Goal: Information Seeking & Learning: Learn about a topic

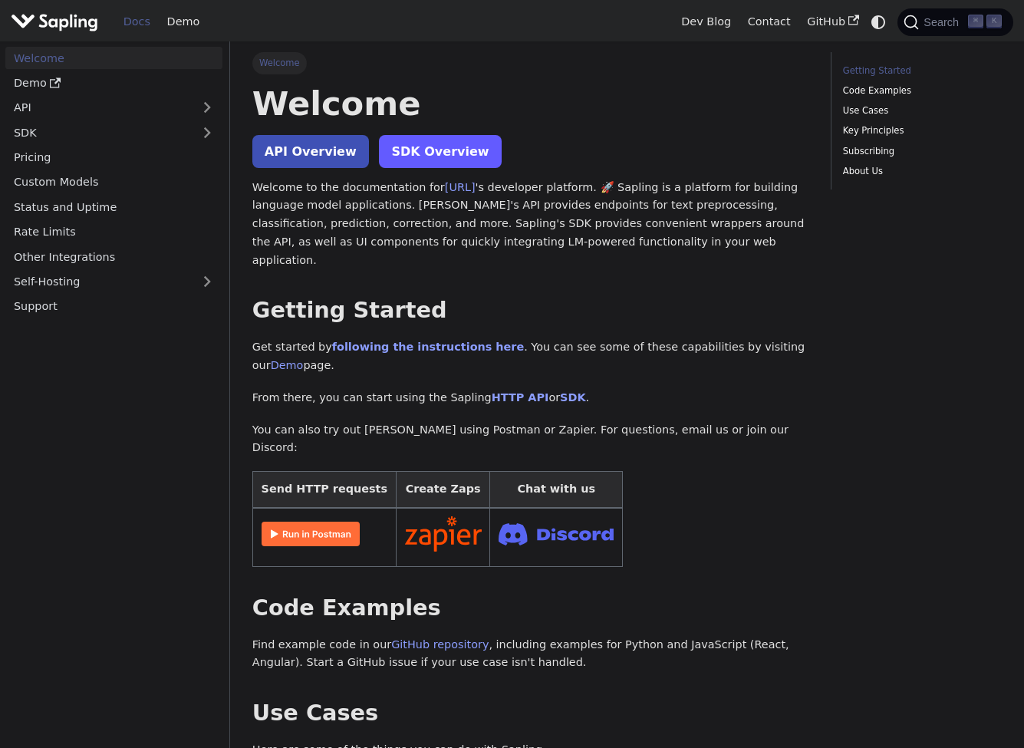
click at [440, 150] on link "SDK Overview" at bounding box center [440, 151] width 122 height 33
click at [286, 140] on link "API Overview" at bounding box center [310, 151] width 117 height 33
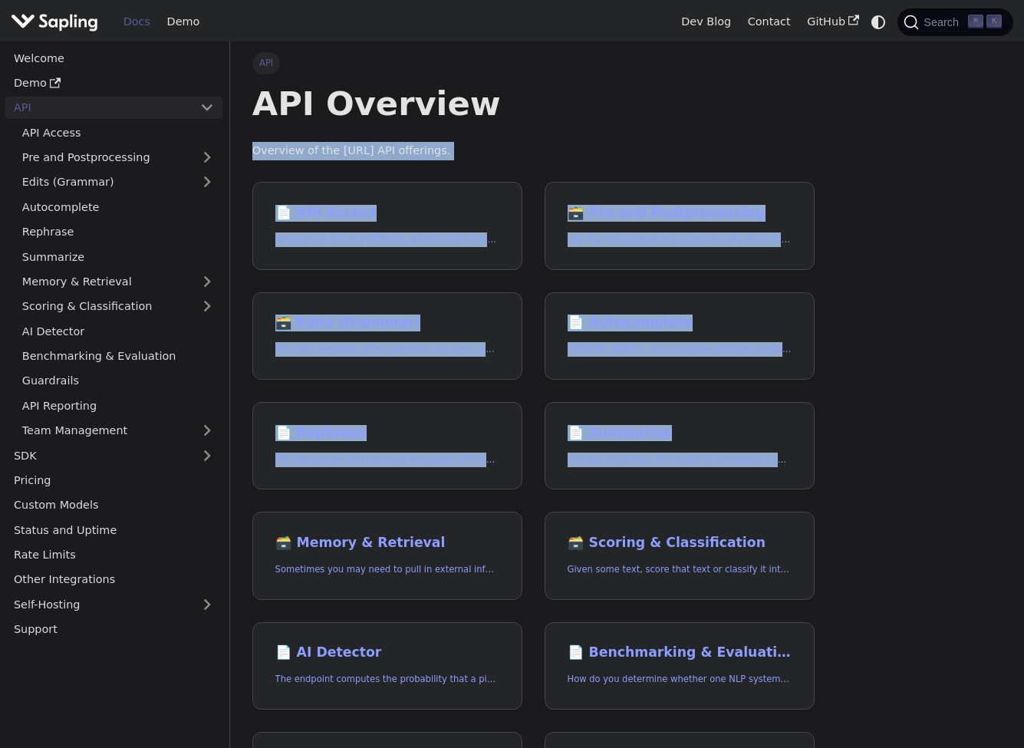
drag, startPoint x: 906, startPoint y: 137, endPoint x: 911, endPoint y: 470, distance: 332.9
click at [911, 470] on div "API API Overview Overview of the Sapling.ai API offerings. 📄️ API Access Anyone…" at bounding box center [627, 538] width 794 height 995
click at [913, 464] on div "API API Overview Overview of the Sapling.ai API offerings. 📄️ API Access Anyone…" at bounding box center [627, 538] width 794 height 995
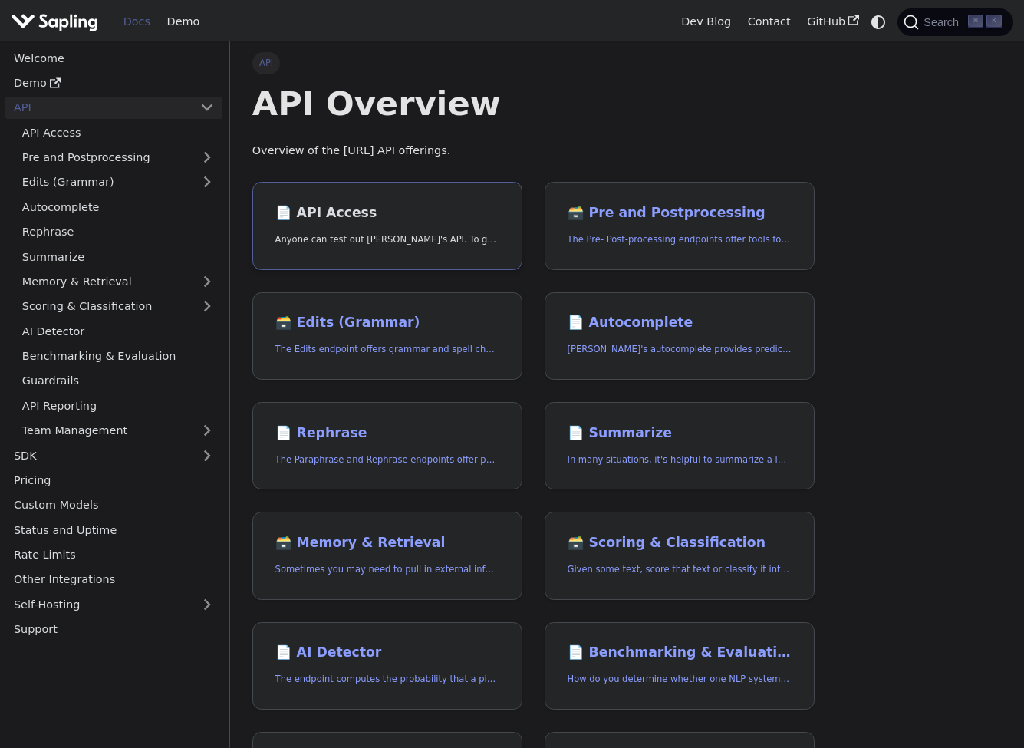
click at [318, 205] on h2 "📄️ API Access" at bounding box center [387, 213] width 225 height 17
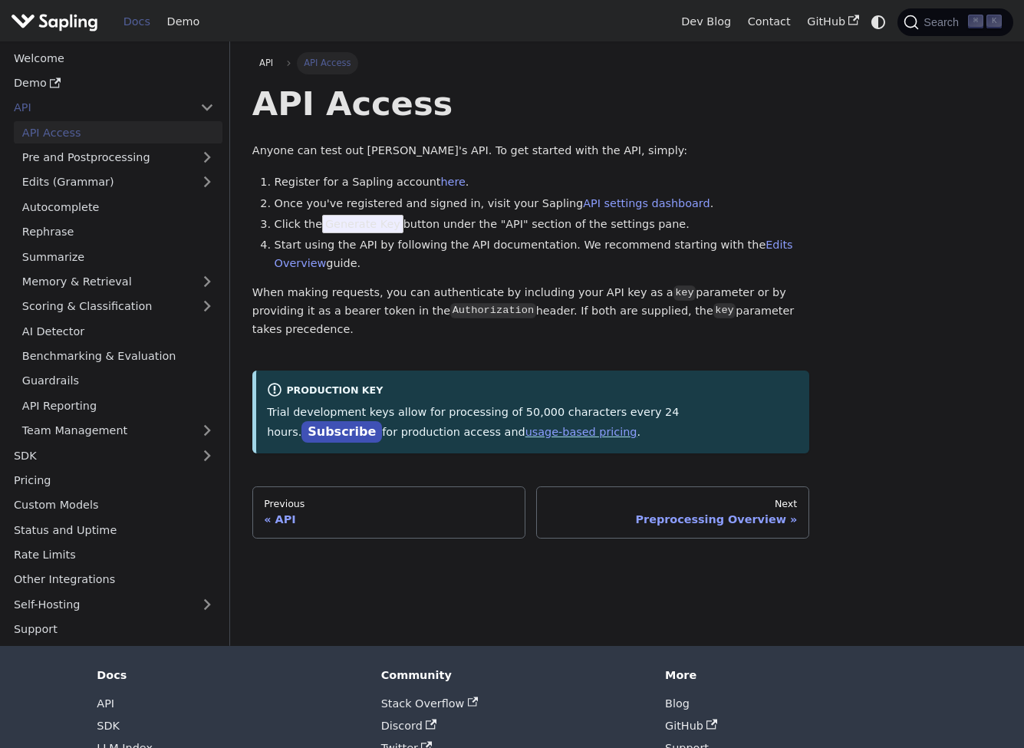
scroll to position [14, 0]
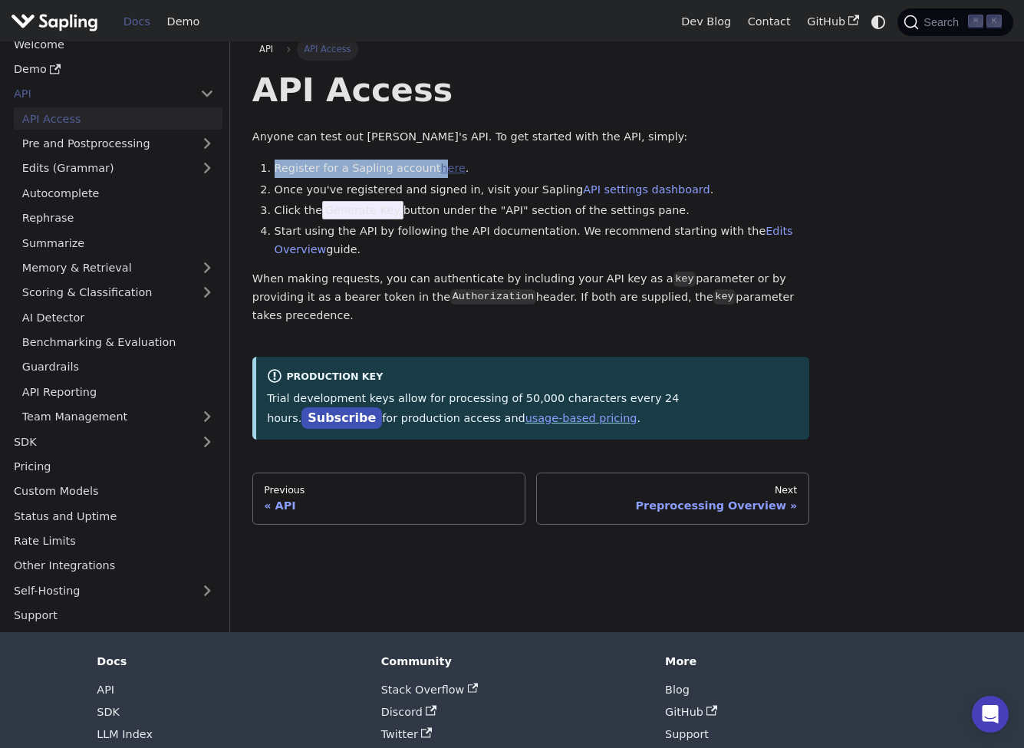
drag, startPoint x: 277, startPoint y: 165, endPoint x: 436, endPoint y: 173, distance: 159.7
click at [436, 173] on li "Register for a Sapling account here ." at bounding box center [542, 169] width 535 height 18
click at [489, 181] on li "Once you've registered and signed in, visit your Sapling API settings dashboard…" at bounding box center [542, 190] width 535 height 18
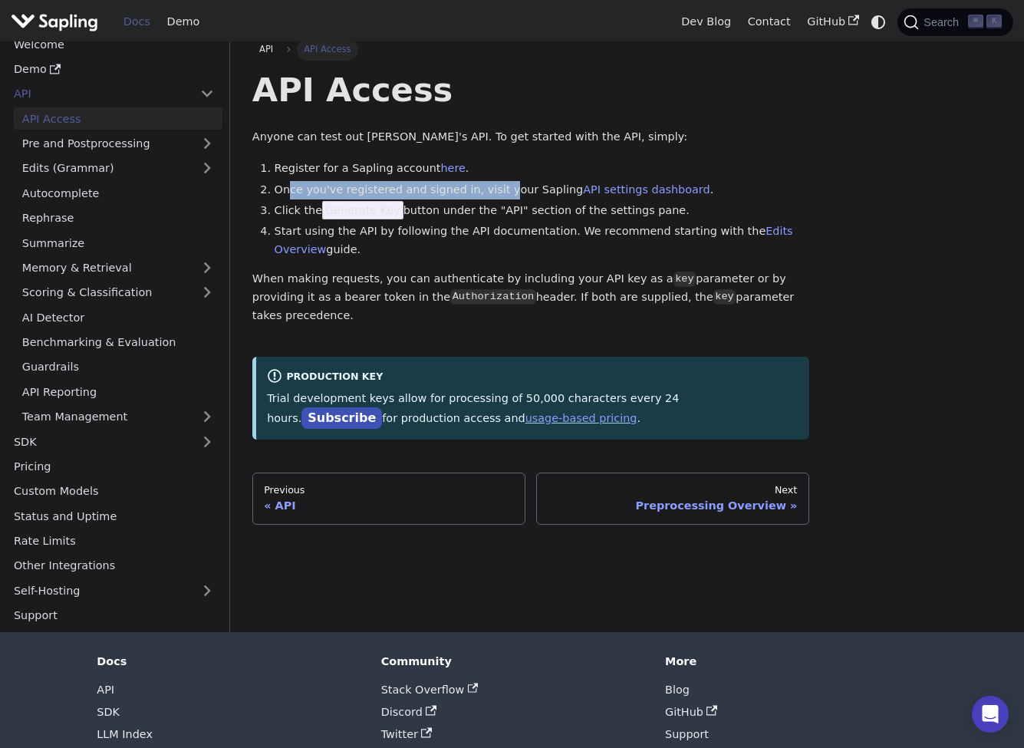
drag, startPoint x: 327, startPoint y: 190, endPoint x: 499, endPoint y: 189, distance: 171.8
click at [499, 189] on li "Once you've registered and signed in, visit your Sapling API settings dashboard…" at bounding box center [542, 190] width 535 height 18
click at [463, 196] on ol "Register for a Sapling account here . Once you've registered and signed in, vis…" at bounding box center [530, 210] width 557 height 100
drag, startPoint x: 375, startPoint y: 235, endPoint x: 553, endPoint y: 237, distance: 177.9
click at [553, 237] on ol "Register for a Sapling account here . Once you've registered and signed in, vis…" at bounding box center [530, 210] width 557 height 100
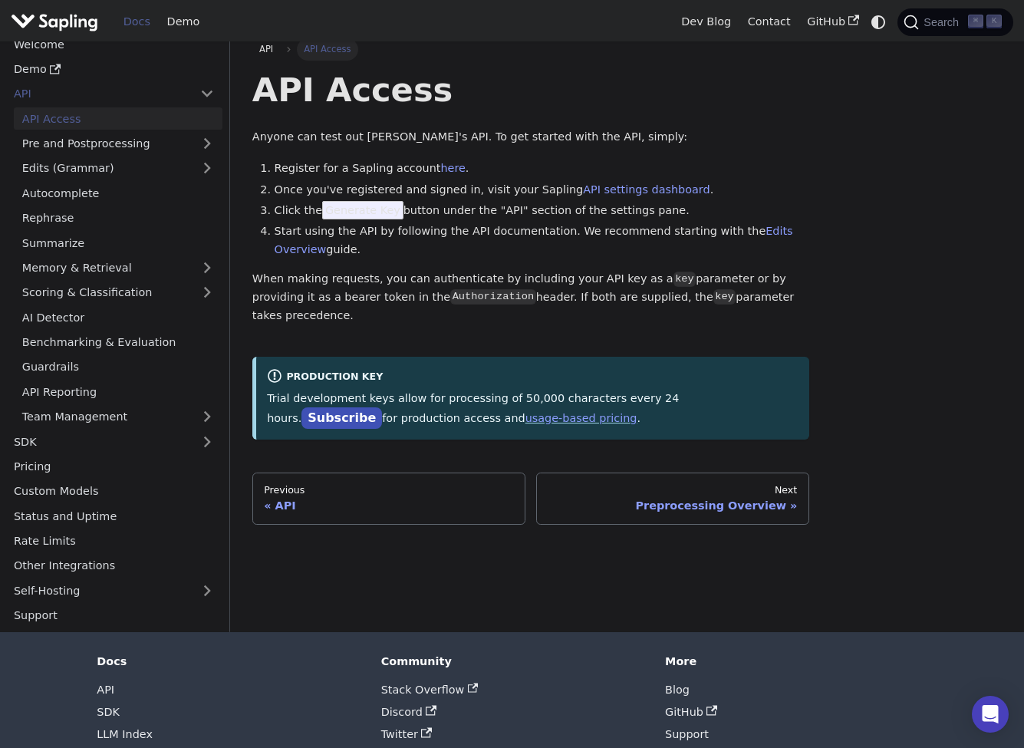
click at [487, 239] on li "Start using the API by following the API documentation. We recommend starting w…" at bounding box center [542, 240] width 535 height 37
drag, startPoint x: 591, startPoint y: 230, endPoint x: 654, endPoint y: 242, distance: 64.8
click at [681, 230] on li "Start using the API by following the API documentation. We recommend starting w…" at bounding box center [542, 240] width 535 height 37
click at [579, 248] on li "Start using the API by following the API documentation. We recommend starting w…" at bounding box center [542, 240] width 535 height 37
drag, startPoint x: 327, startPoint y: 244, endPoint x: 364, endPoint y: 247, distance: 36.9
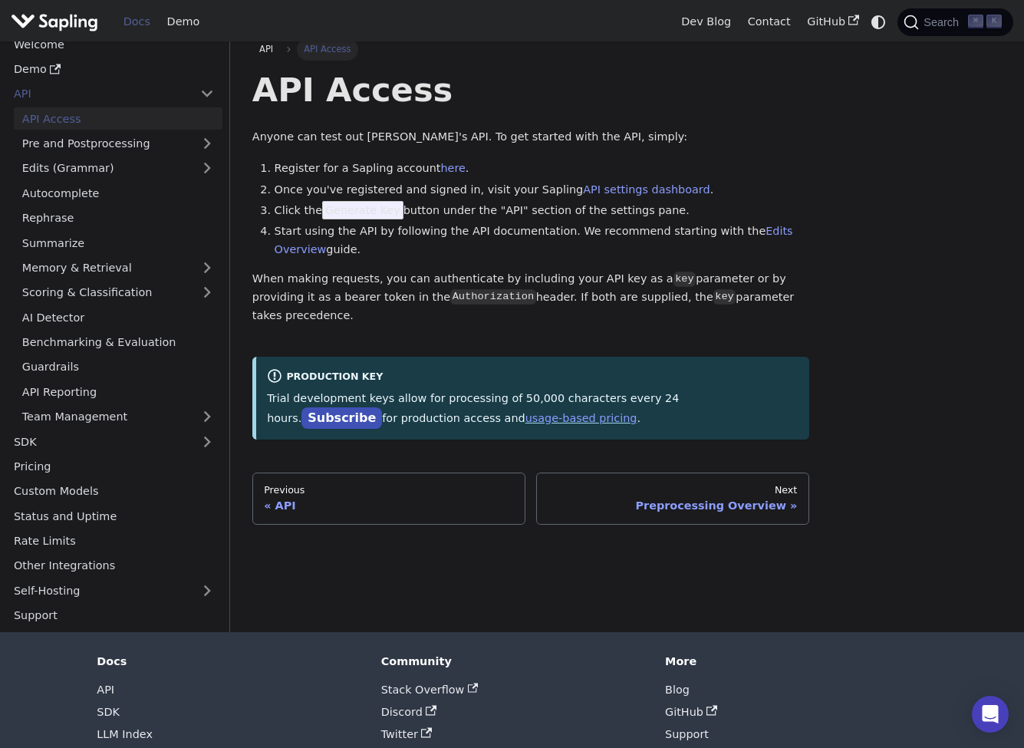
click at [356, 246] on li "Start using the API by following the API documentation. We recommend starting w…" at bounding box center [542, 240] width 535 height 37
click at [362, 245] on li "Start using the API by following the API documentation. We recommend starting w…" at bounding box center [542, 240] width 535 height 37
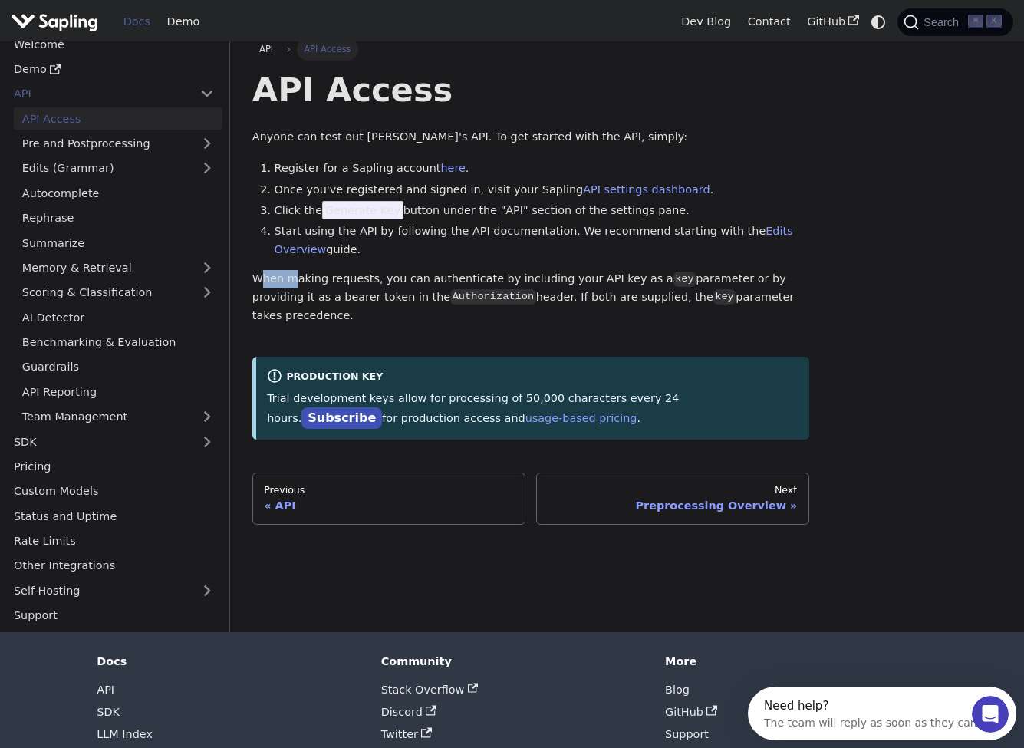
scroll to position [0, 0]
click at [407, 280] on p "When making requests, you can authenticate by including your API key as a key p…" at bounding box center [530, 297] width 557 height 54
click at [460, 272] on p "When making requests, you can authenticate by including your API key as a key p…" at bounding box center [530, 297] width 557 height 54
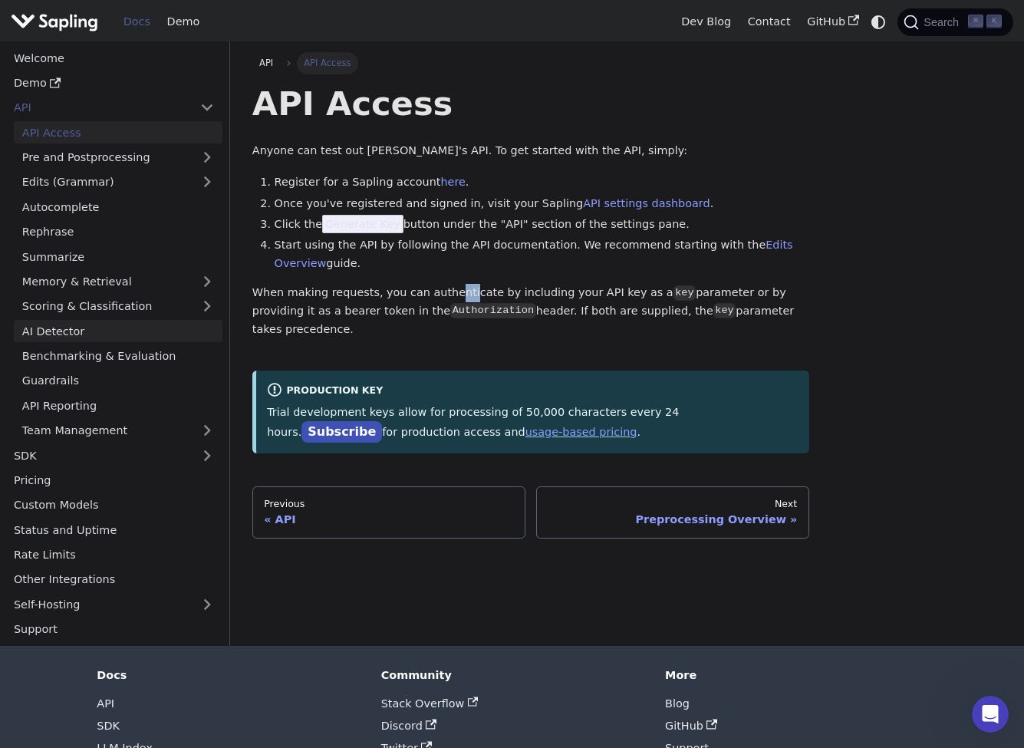
click at [85, 323] on link "AI Detector" at bounding box center [118, 331] width 209 height 22
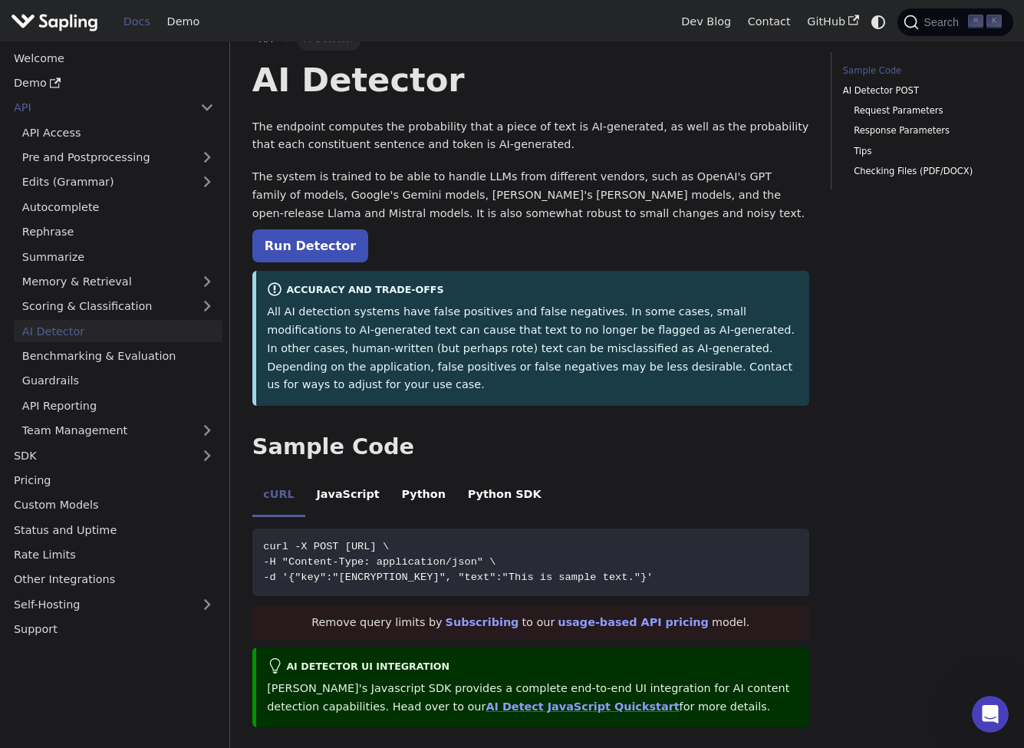
scroll to position [201, 0]
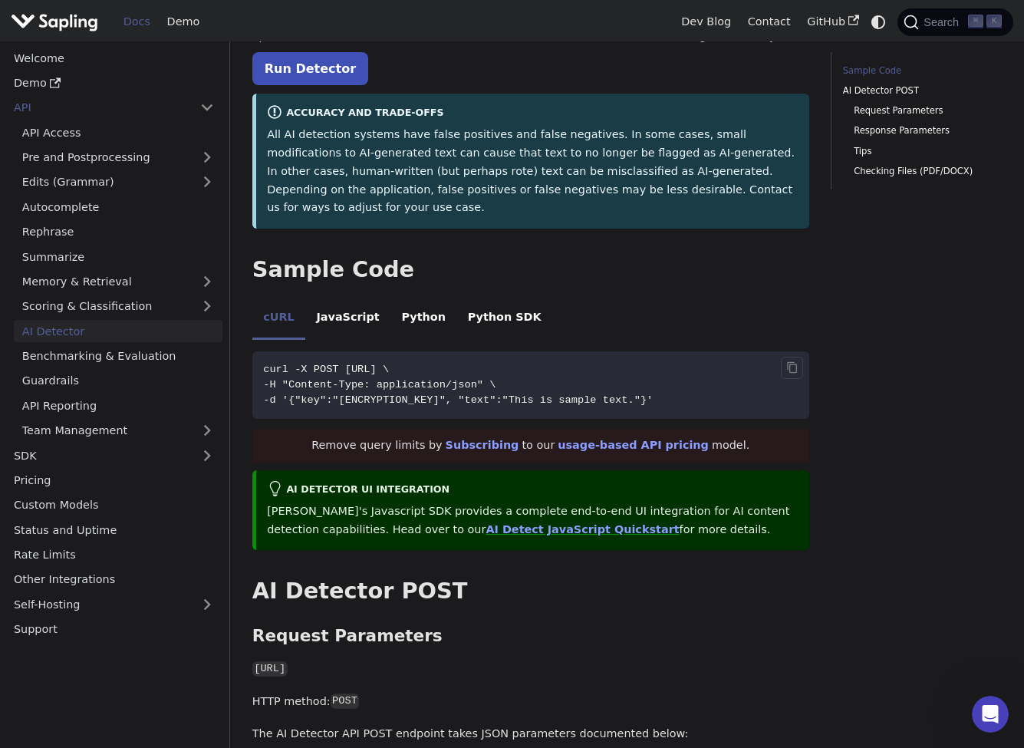
click at [410, 394] on span "-d '{"key":"JTTCPPIFZBIP5XD2V8IMF8HGPHTUYA4Q", "text":"This is sample text."}'" at bounding box center [458, 400] width 390 height 12
click at [794, 366] on icon "Copy code to clipboard" at bounding box center [792, 368] width 4 height 4
click at [401, 394] on span "-d '{"key":"JTTCPPIFZBIP5XD2V8IMF8HGPHTUYA4Q", "text":"This is sample text."}'" at bounding box center [458, 400] width 390 height 12
drag, startPoint x: 344, startPoint y: 413, endPoint x: 431, endPoint y: 423, distance: 87.3
click at [431, 429] on div "Remove query limits by Subscribing to our usage-based API pricing model." at bounding box center [530, 446] width 557 height 34
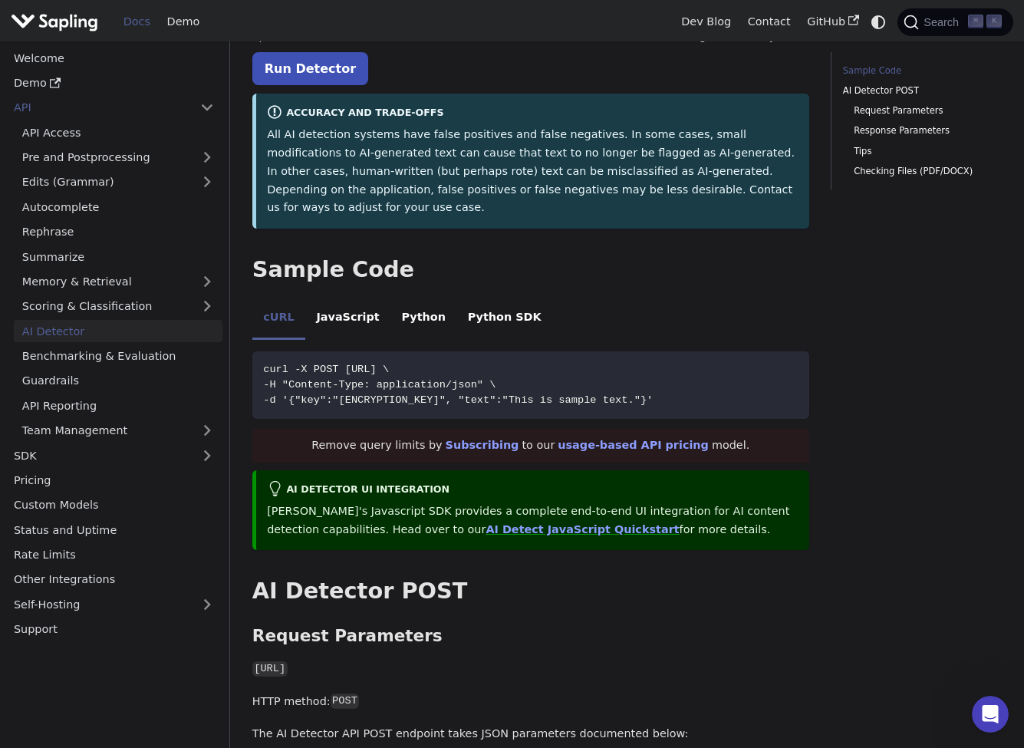
click at [504, 470] on div "AI Detector UI integration Sapling's Javascript SDK provides a complete end-to-…" at bounding box center [530, 510] width 557 height 81
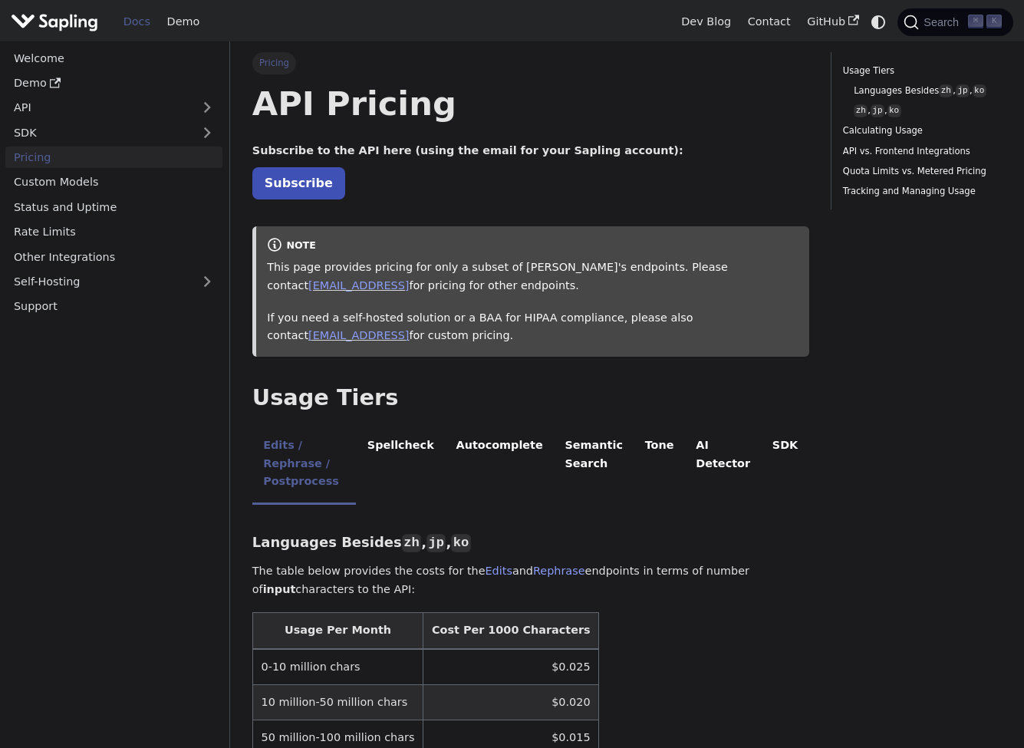
scroll to position [176, 0]
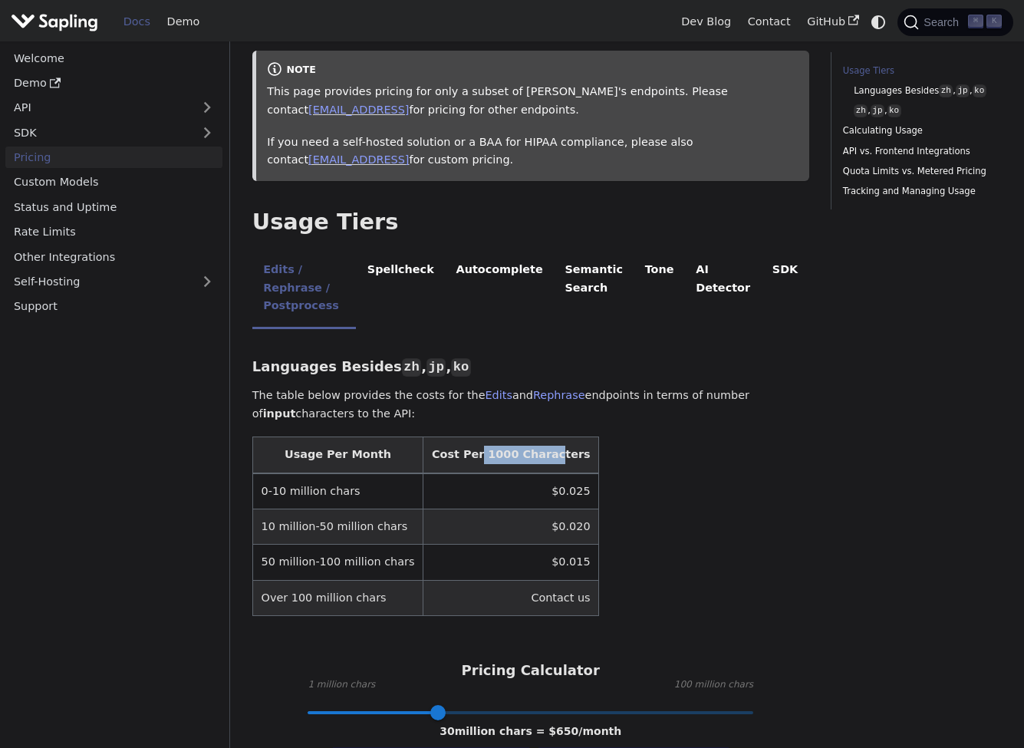
drag, startPoint x: 462, startPoint y: 422, endPoint x: 533, endPoint y: 428, distance: 70.8
click at [533, 437] on th "Cost Per 1000 Characters" at bounding box center [511, 455] width 176 height 36
click at [541, 437] on th "Cost Per 1000 Characters" at bounding box center [511, 455] width 176 height 36
drag, startPoint x: 412, startPoint y: 424, endPoint x: 554, endPoint y: 436, distance: 143.1
click at [569, 436] on table "Usage Per Month Cost Per 1000 Characters 0-10 million chars $0.025 10 million-5…" at bounding box center [530, 525] width 557 height 179
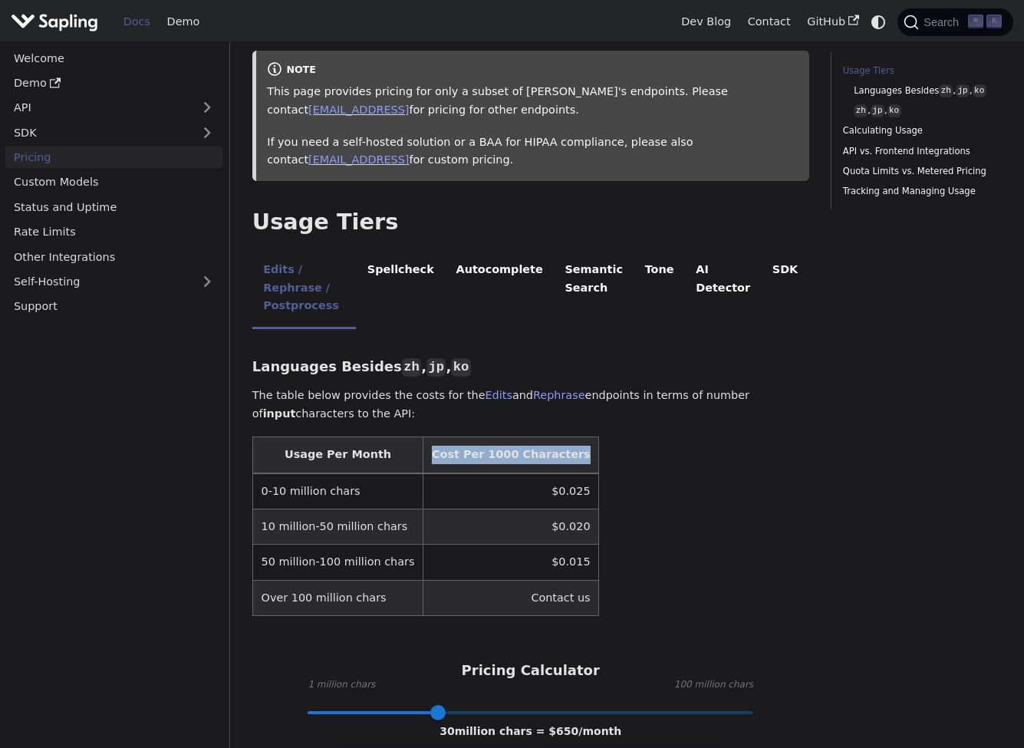
click at [546, 437] on th "Cost Per 1000 Characters" at bounding box center [511, 455] width 176 height 36
drag, startPoint x: 534, startPoint y: 462, endPoint x: 614, endPoint y: 464, distance: 80.5
click at [614, 464] on table "Usage Per Month Cost Per 1000 Characters 0-10 million chars $0.025 10 million-5…" at bounding box center [530, 525] width 557 height 179
click at [635, 466] on table "Usage Per Month Cost Per 1000 Characters 0-10 million chars $0.025 10 million-5…" at bounding box center [530, 525] width 557 height 179
click at [517, 473] on td "$0.025" at bounding box center [511, 491] width 176 height 36
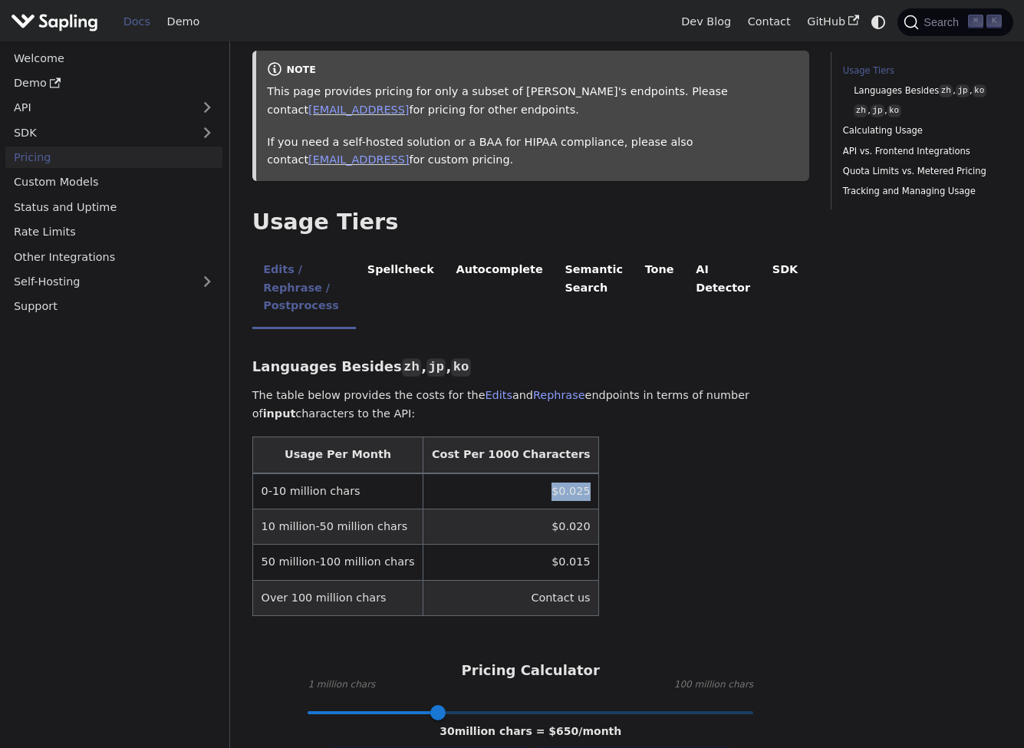
drag, startPoint x: 517, startPoint y: 464, endPoint x: 627, endPoint y: 473, distance: 110.8
click at [627, 473] on table "Usage Per Month Cost Per 1000 Characters 0-10 million chars $0.025 10 million-5…" at bounding box center [530, 525] width 557 height 179
click at [604, 469] on table "Usage Per Month Cost Per 1000 Characters 0-10 million chars $0.025 10 million-5…" at bounding box center [530, 525] width 557 height 179
drag, startPoint x: 561, startPoint y: 458, endPoint x: 462, endPoint y: 459, distance: 98.9
click at [462, 473] on td "$0.025" at bounding box center [511, 491] width 176 height 36
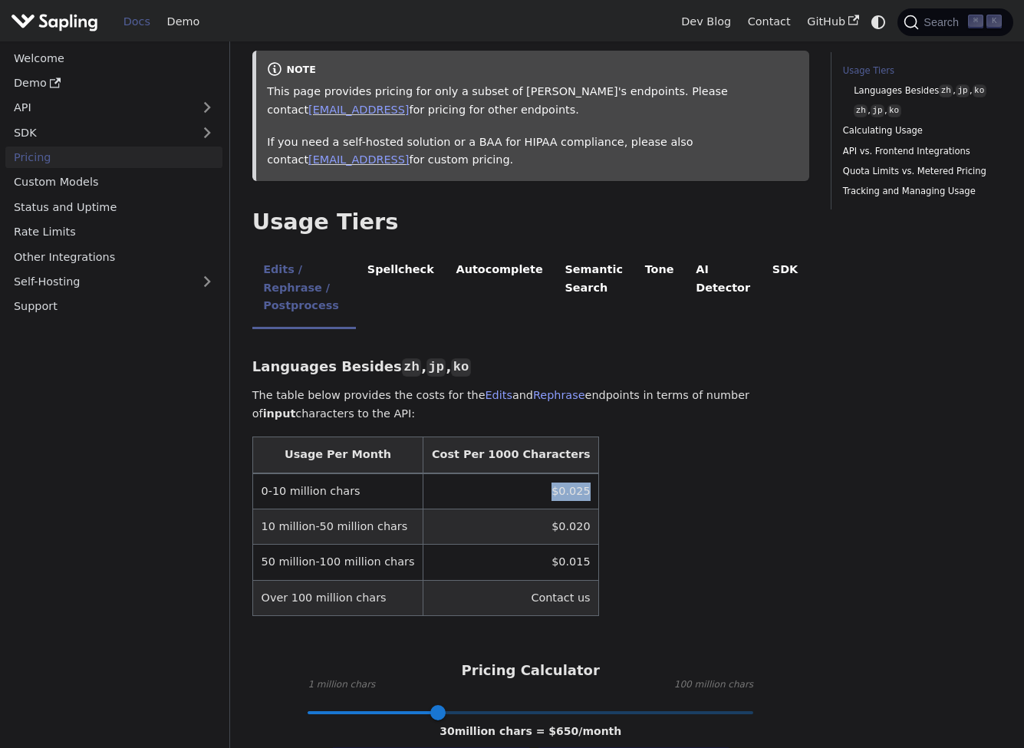
click at [575, 463] on table "Usage Per Month Cost Per 1000 Characters 0-10 million chars $0.025 10 million-5…" at bounding box center [530, 525] width 557 height 179
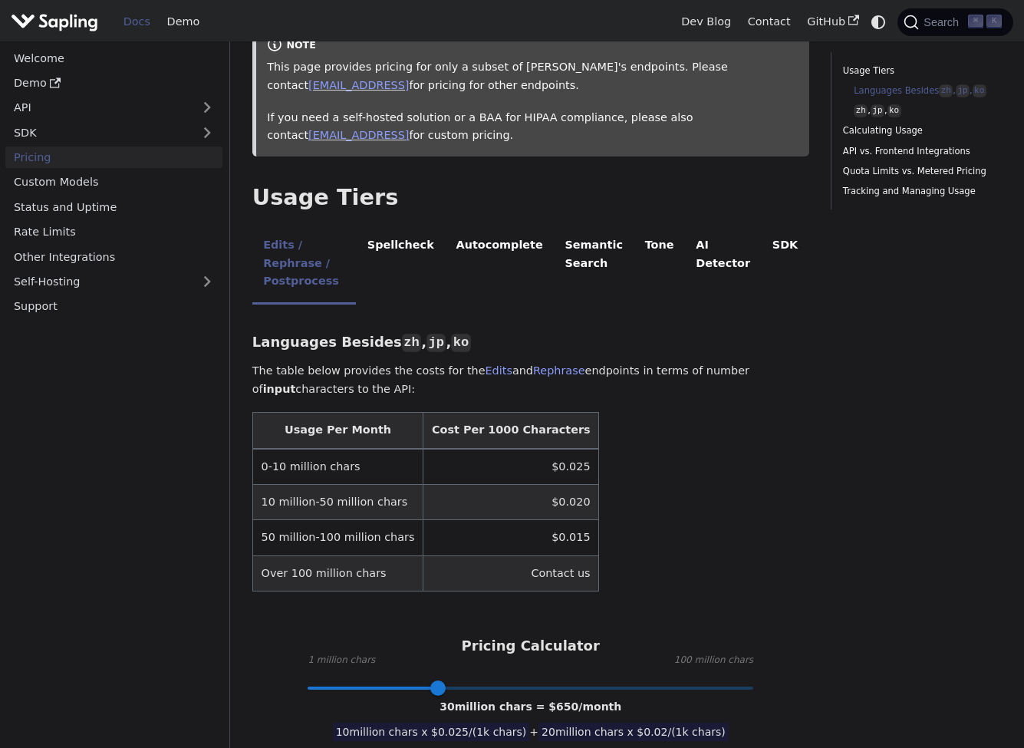
scroll to position [518, 0]
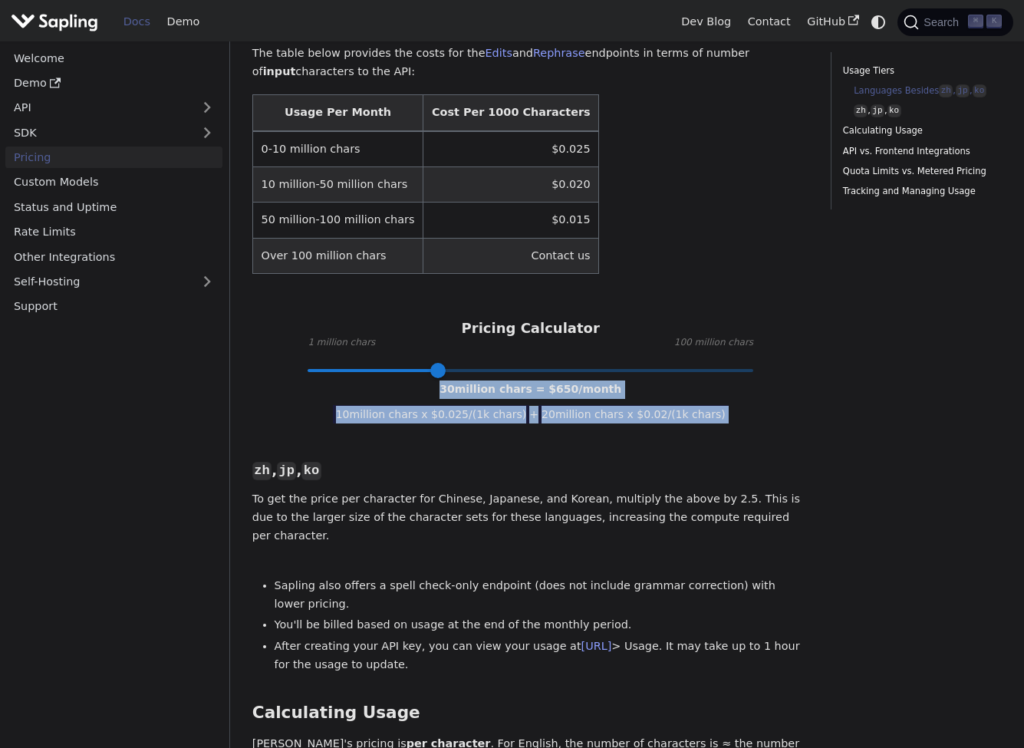
drag, startPoint x: 453, startPoint y: 356, endPoint x: 612, endPoint y: 355, distance: 158.8
click at [612, 355] on div "Languages Besides zh , jp , ko ​ The table below provides the costs for the Edi…" at bounding box center [530, 716] width 557 height 1437
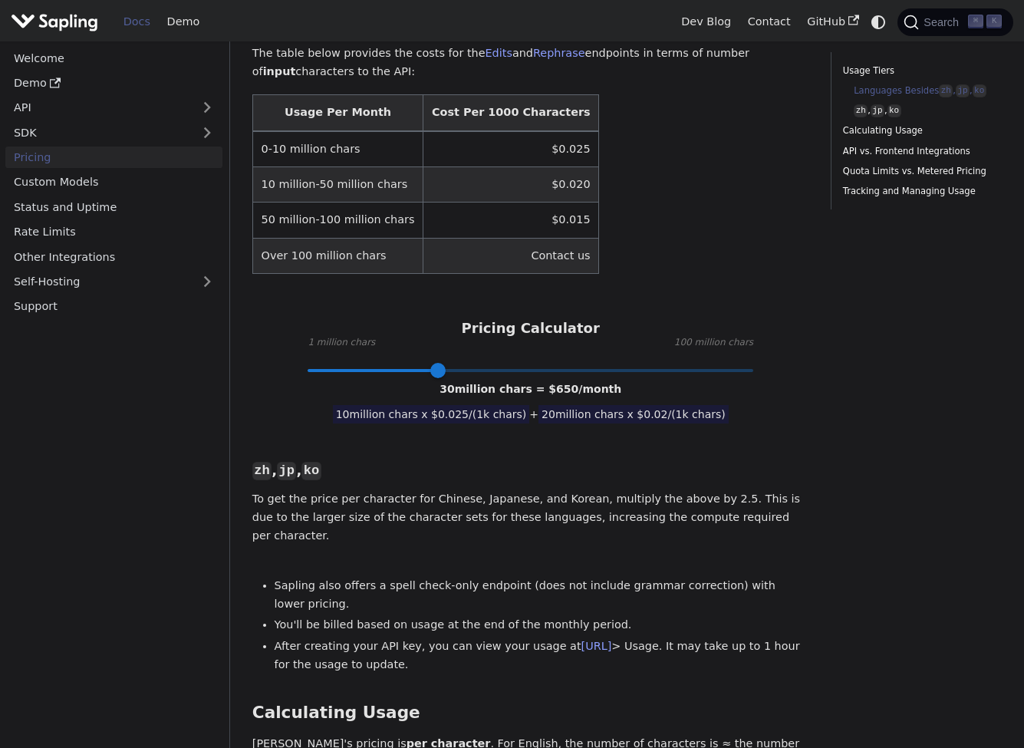
click at [612, 355] on div "Languages Besides zh , jp , ko ​ The table below provides the costs for the Edi…" at bounding box center [530, 716] width 557 height 1437
drag, startPoint x: 438, startPoint y: 342, endPoint x: 340, endPoint y: 340, distance: 98.2
click at [340, 363] on span at bounding box center [338, 370] width 15 height 15
type input "10"
click at [349, 363] on span at bounding box center [348, 370] width 15 height 15
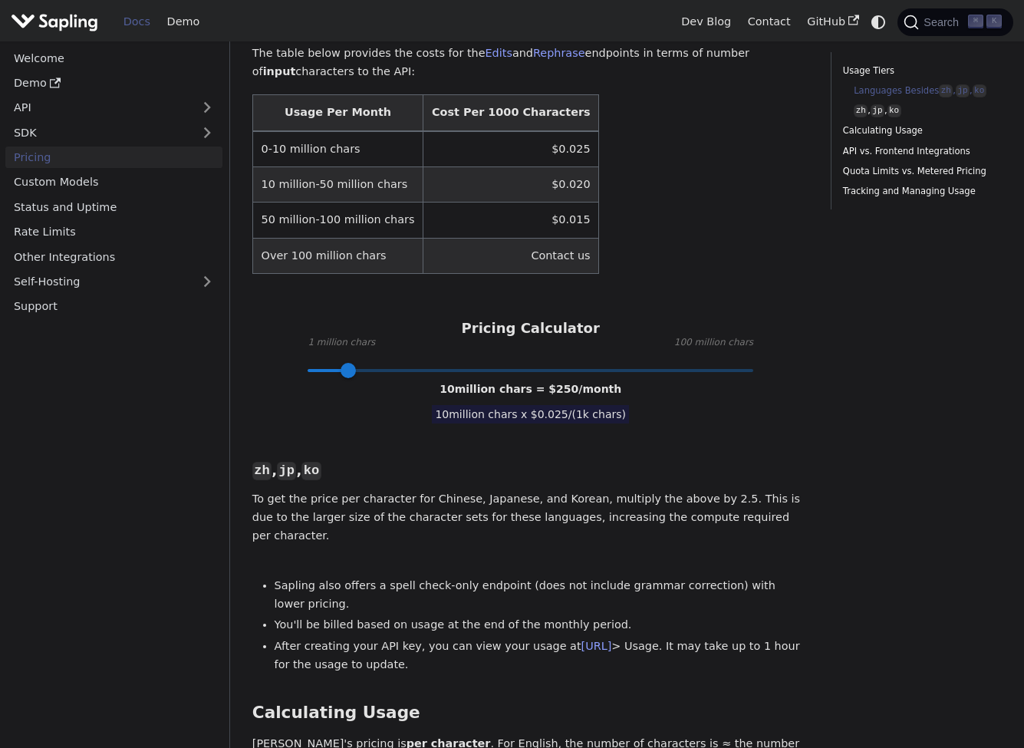
click at [43, 419] on nav "Welcome Demo API SDK Pricing Custom Models Status and Uptime Rate Limits Other …" at bounding box center [115, 394] width 230 height 706
